Goal: Task Accomplishment & Management: Manage account settings

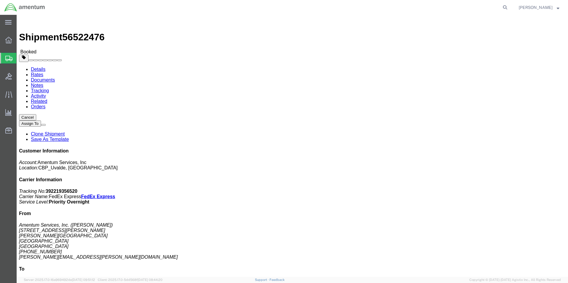
click at [0, 0] on span "Shipment Manager" at bounding box center [0, 0] width 0 height 0
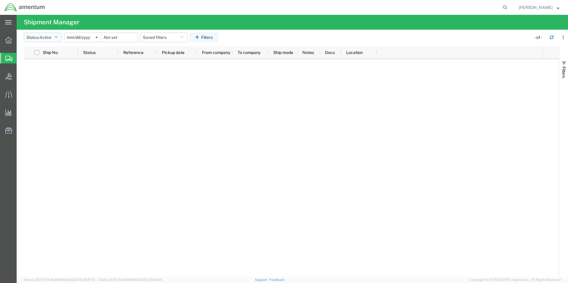
click at [56, 38] on icon "button" at bounding box center [55, 37] width 3 height 4
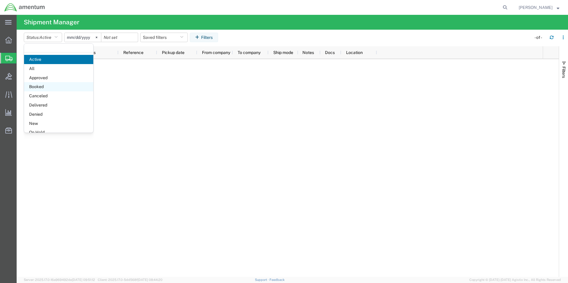
click at [35, 83] on span "Booked" at bounding box center [58, 86] width 69 height 9
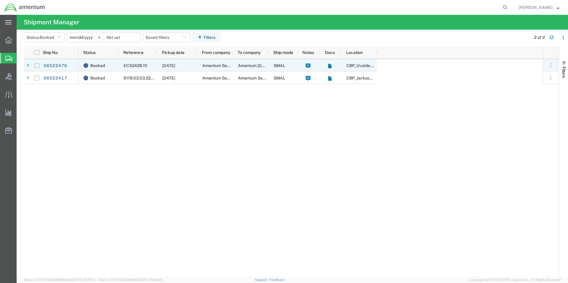
click at [36, 67] on input "Press Space to toggle row selection (unchecked)" at bounding box center [36, 65] width 5 height 5
checkbox input "true"
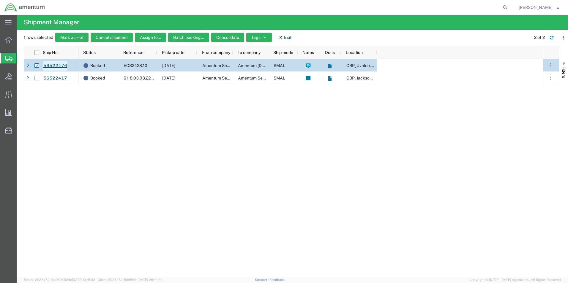
click at [54, 64] on link "56522476" at bounding box center [55, 65] width 24 height 9
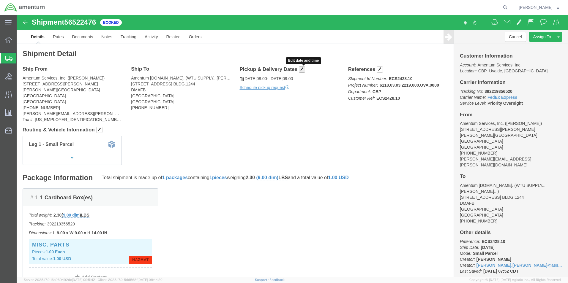
click button "button"
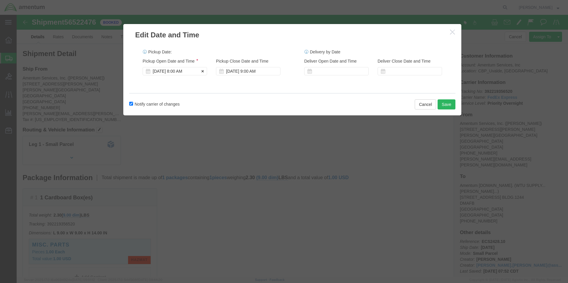
click div "Aug 18 2025 8:00 AM"
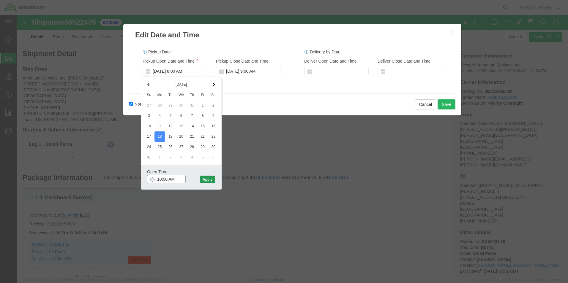
type input "10:00 AM"
click button "Apply"
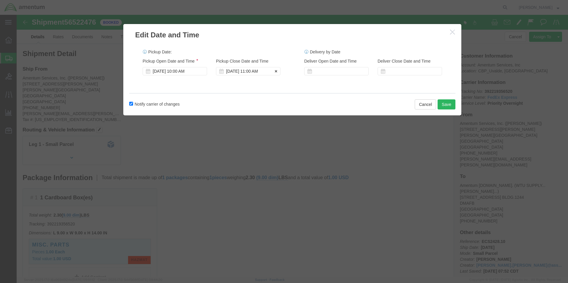
click div "Aug 18 2025 11:00 AM"
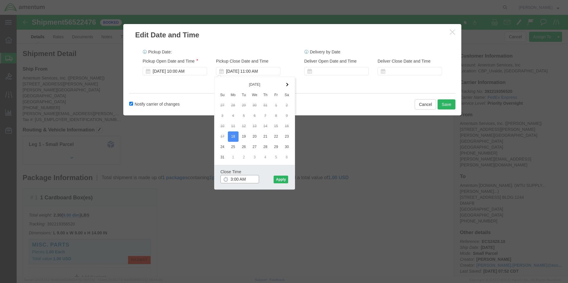
click input "3:00 AM"
type input "3:00 PM"
click button "Apply"
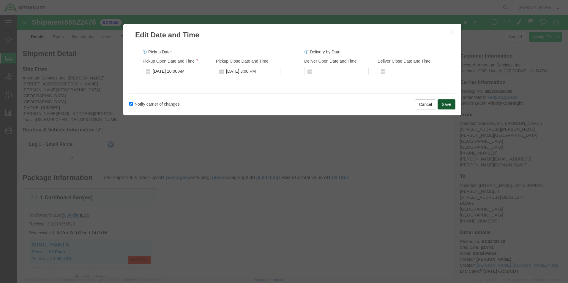
click button "Save"
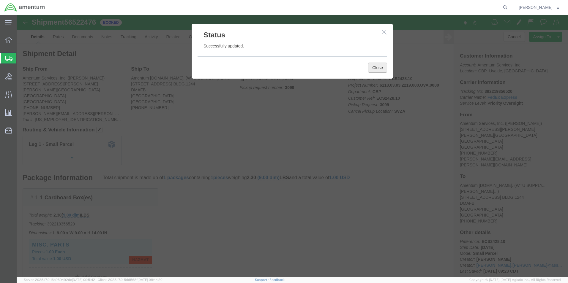
click button "Close"
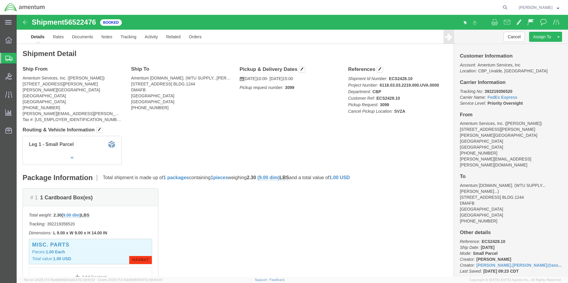
click at [557, 8] on strong "button" at bounding box center [557, 7] width 3 height 2
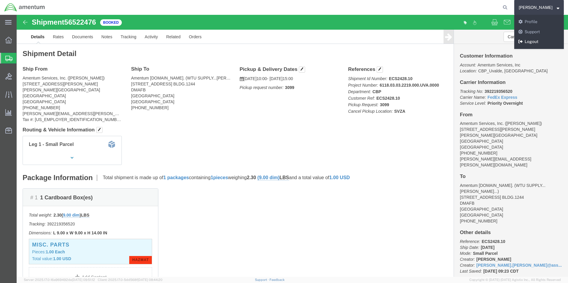
click at [535, 41] on link "Logout" at bounding box center [539, 42] width 50 height 10
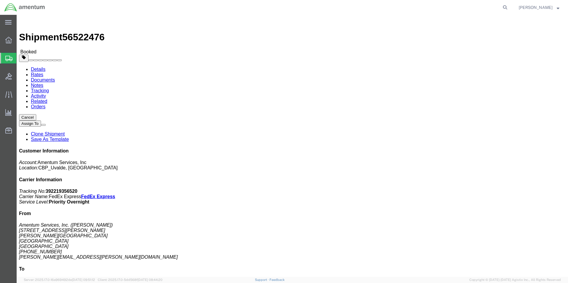
click at [557, 10] on span "[PERSON_NAME]" at bounding box center [538, 7] width 41 height 7
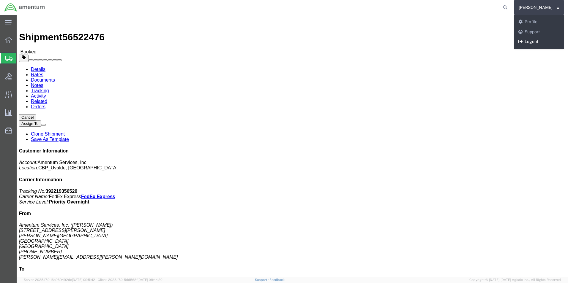
click at [547, 39] on link "Logout" at bounding box center [539, 42] width 50 height 10
